Goal: Find specific page/section: Find specific page/section

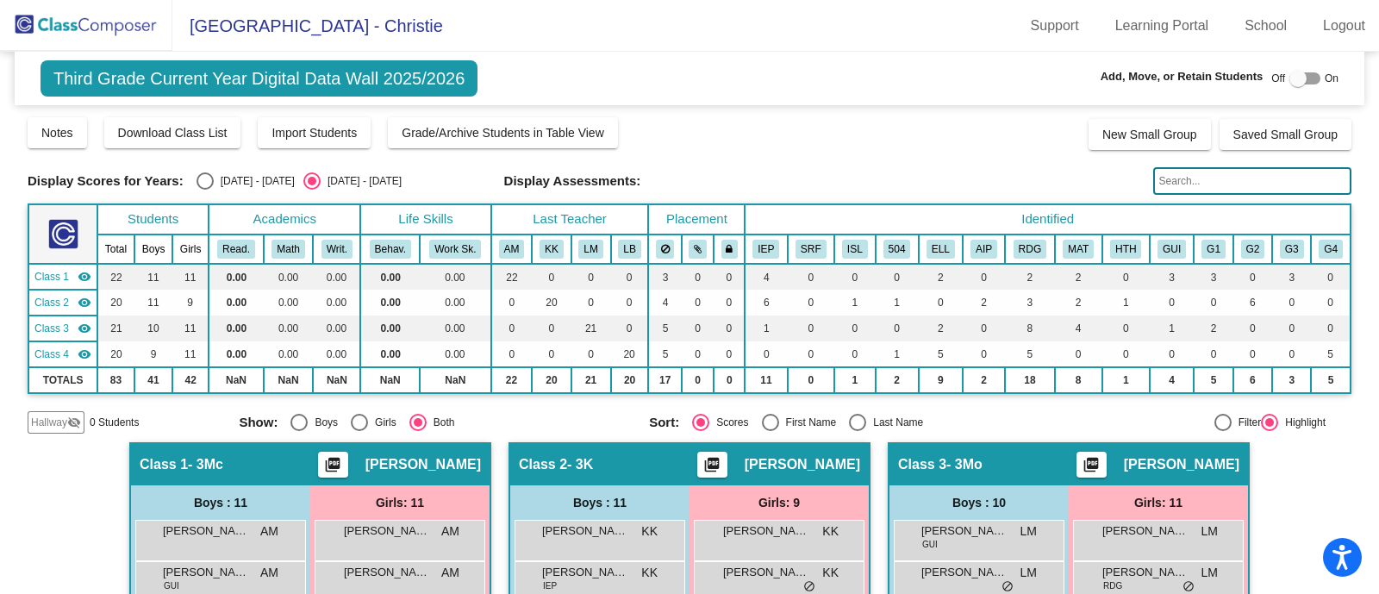
scroll to position [8, 0]
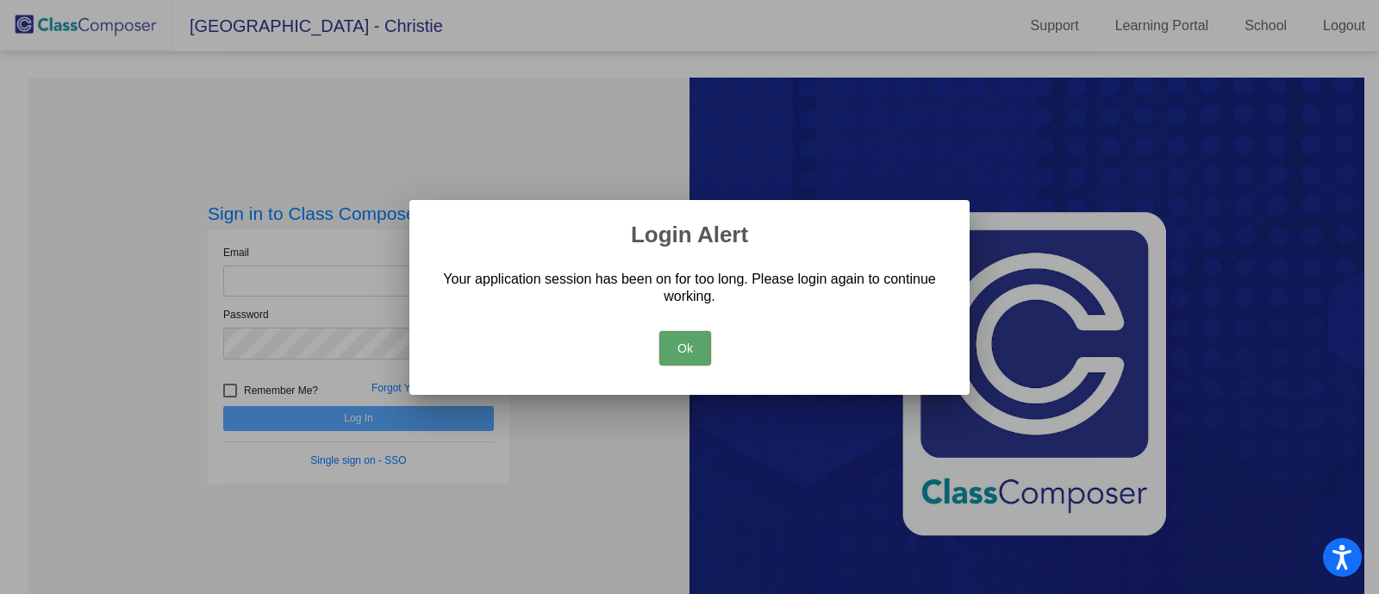
click at [686, 355] on button "Ok" at bounding box center [685, 348] width 52 height 34
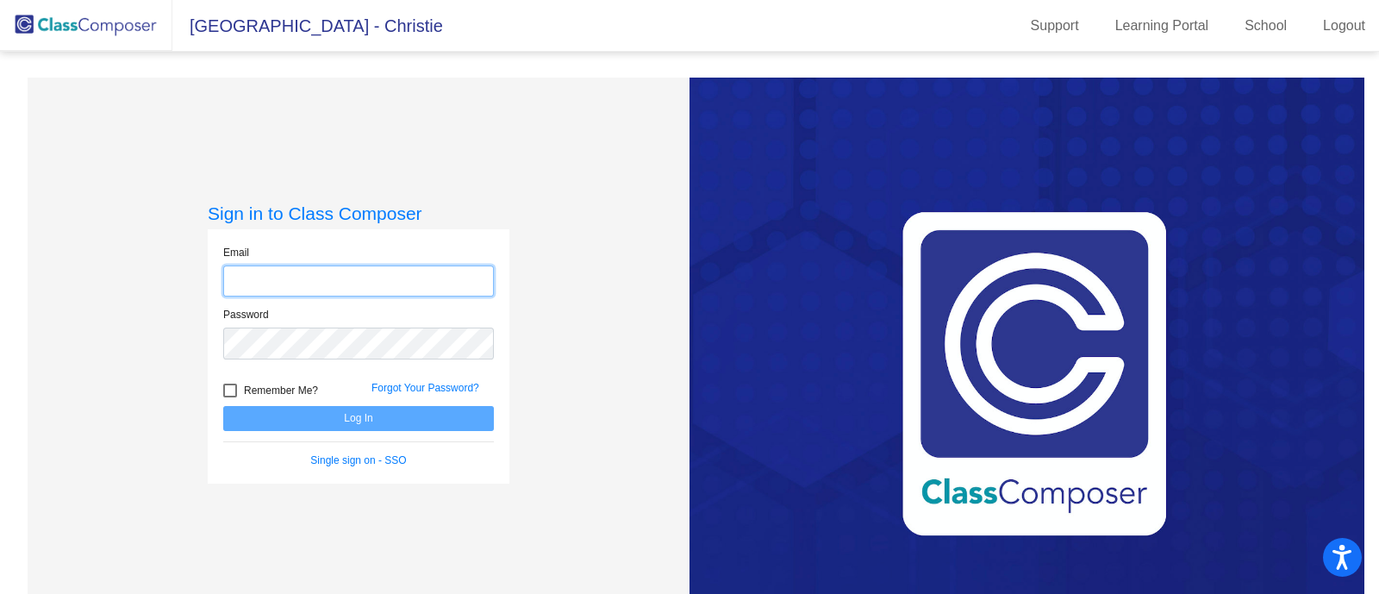
click at [382, 280] on input "email" at bounding box center [358, 281] width 271 height 32
click at [0, 593] on com-1password-button at bounding box center [0, 594] width 0 height 0
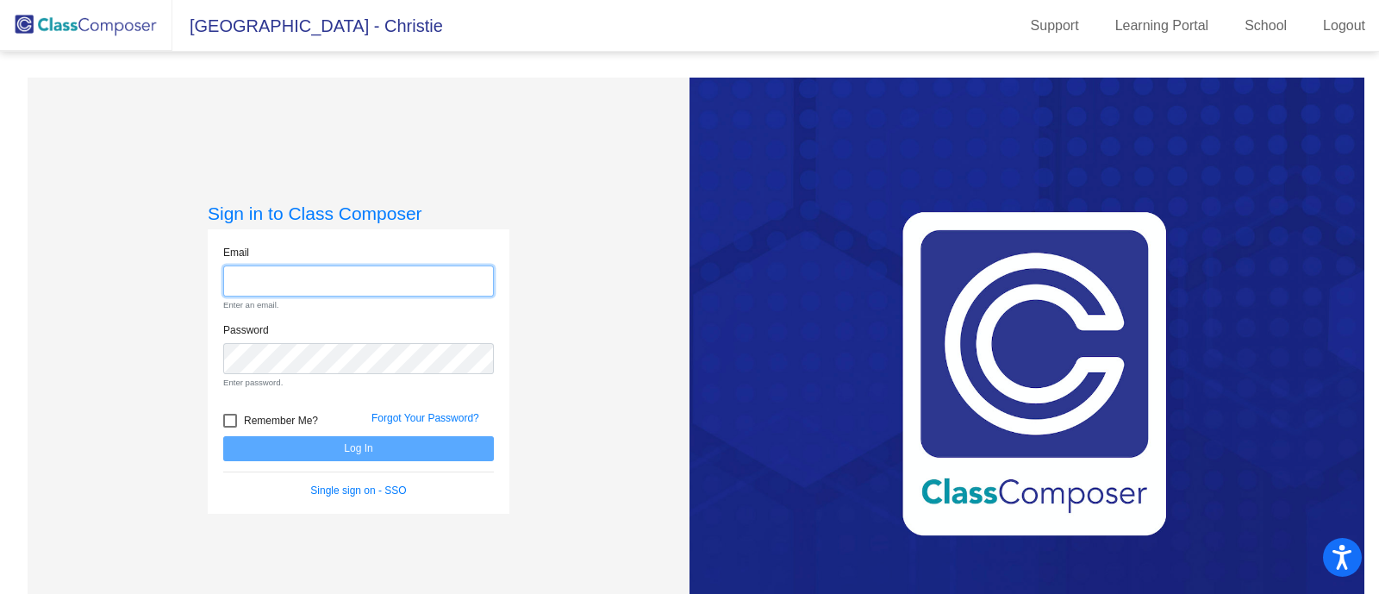
type input "[EMAIL_ADDRESS][DOMAIN_NAME]"
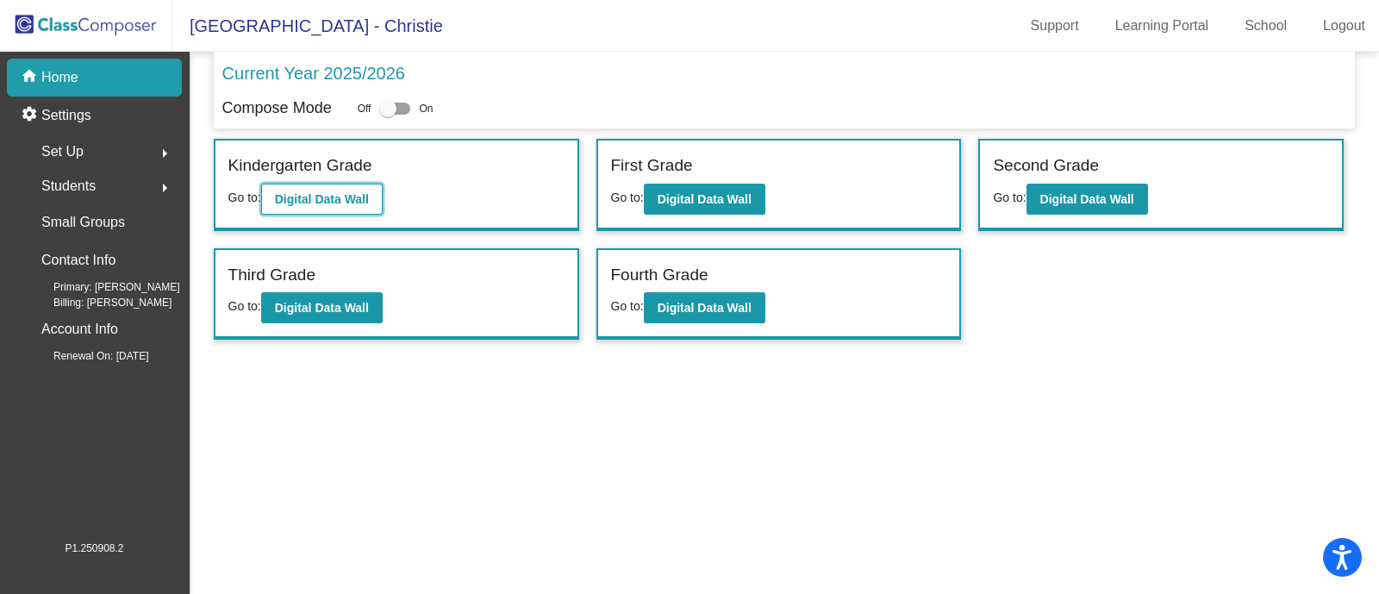
click at [349, 194] on b "Digital Data Wall" at bounding box center [322, 199] width 94 height 14
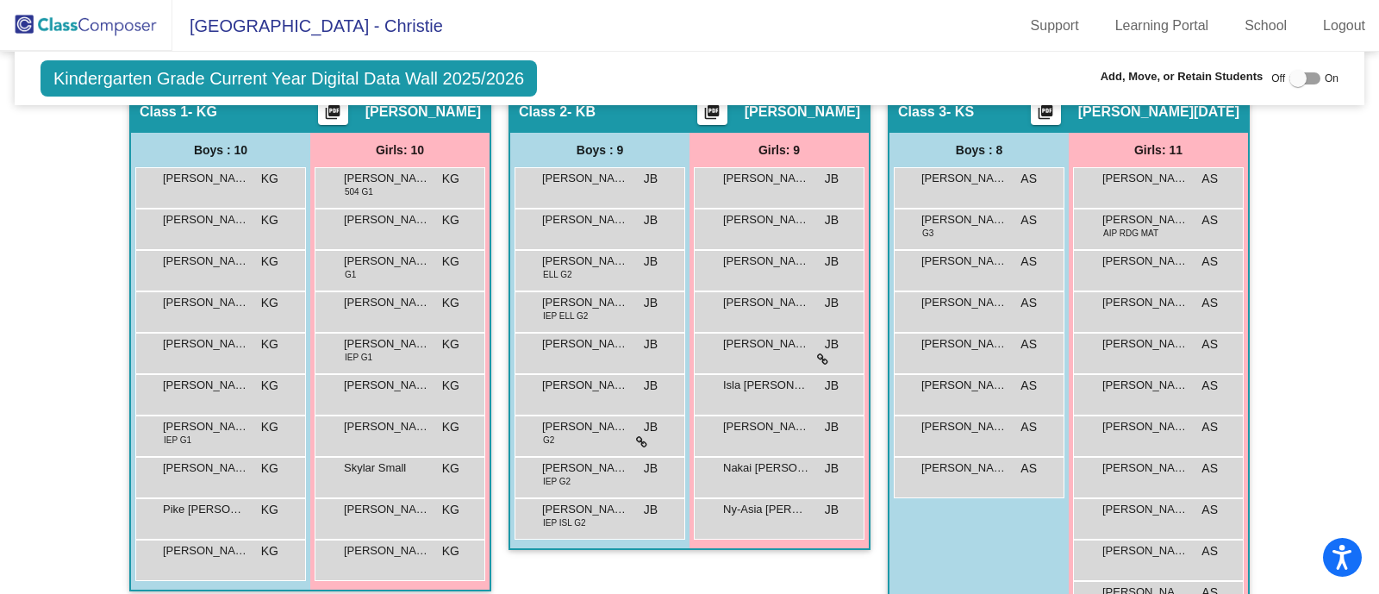
scroll to position [387, 0]
